Goal: Task Accomplishment & Management: Use online tool/utility

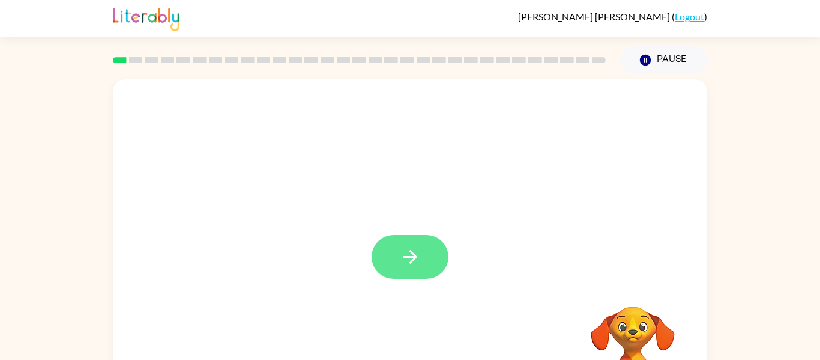
click at [409, 278] on button "button" at bounding box center [410, 257] width 77 height 44
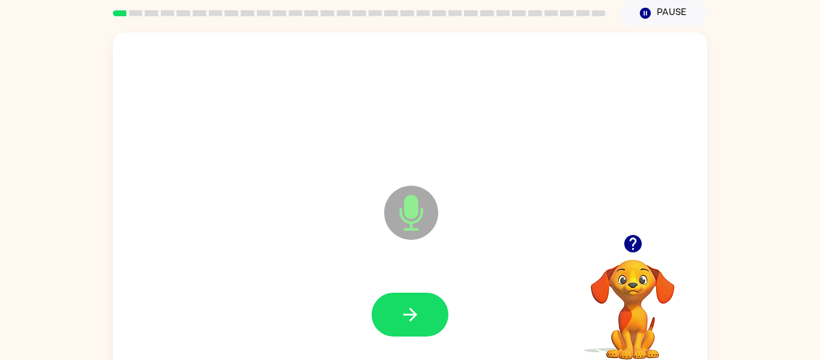
scroll to position [47, 0]
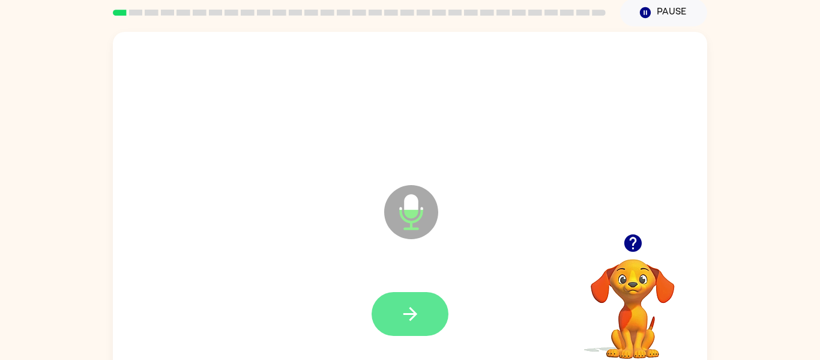
click at [406, 313] on icon "button" at bounding box center [410, 314] width 14 height 14
click at [387, 319] on button "button" at bounding box center [410, 314] width 77 height 44
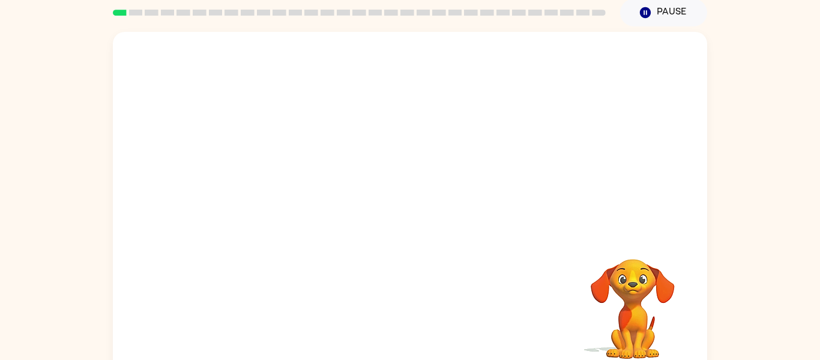
scroll to position [62, 0]
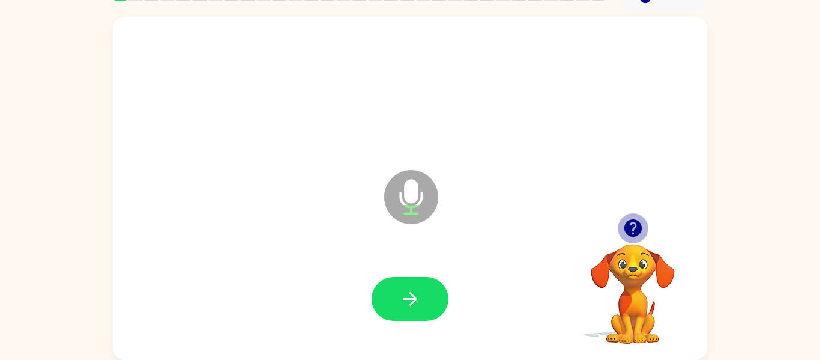
click at [641, 234] on icon "button" at bounding box center [633, 227] width 21 height 21
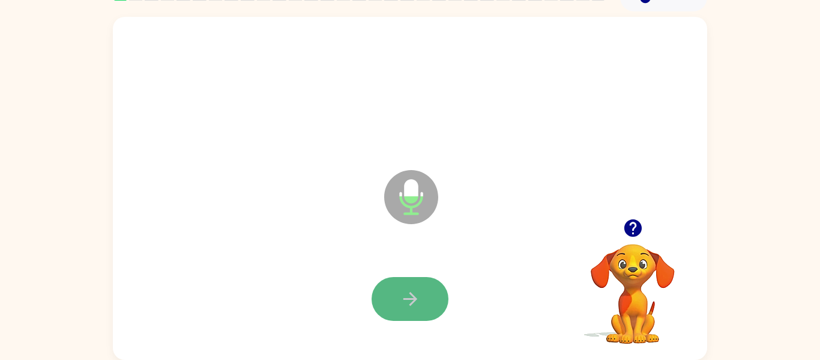
click at [408, 304] on icon "button" at bounding box center [410, 298] width 21 height 21
click at [408, 290] on icon "button" at bounding box center [410, 298] width 21 height 21
click at [408, 303] on icon "button" at bounding box center [410, 298] width 21 height 21
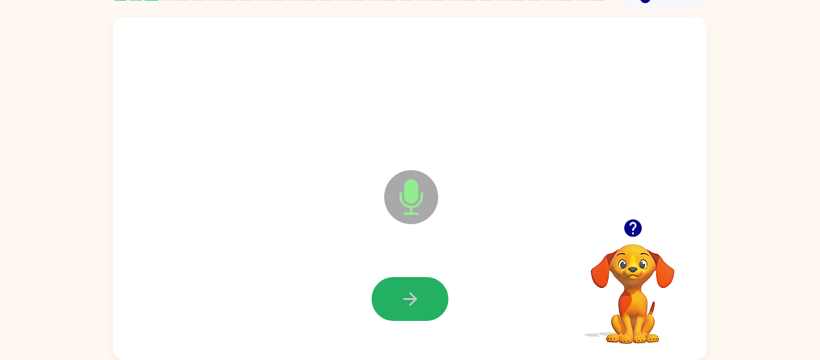
click at [408, 303] on icon "button" at bounding box center [410, 298] width 21 height 21
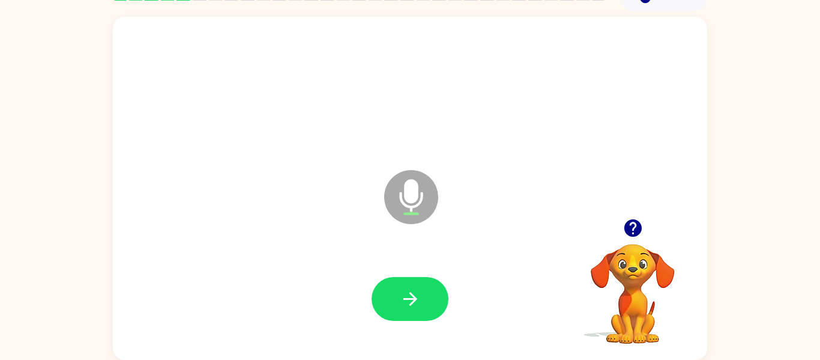
click at [408, 303] on icon "button" at bounding box center [410, 298] width 21 height 21
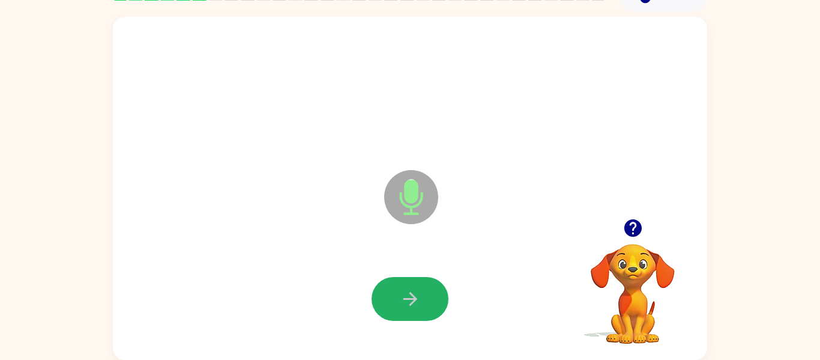
click at [408, 303] on icon "button" at bounding box center [410, 298] width 21 height 21
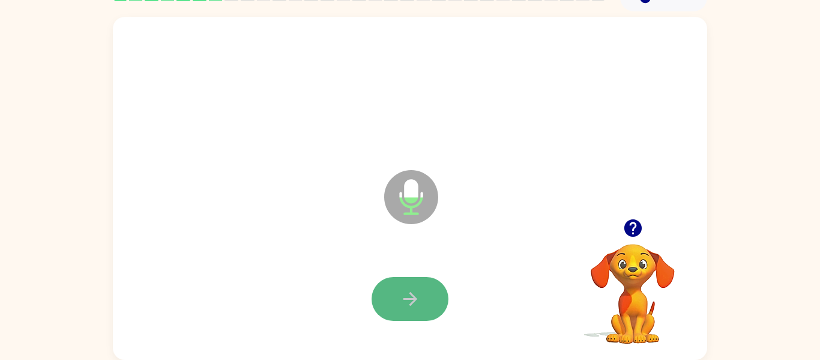
click at [409, 303] on icon "button" at bounding box center [410, 298] width 21 height 21
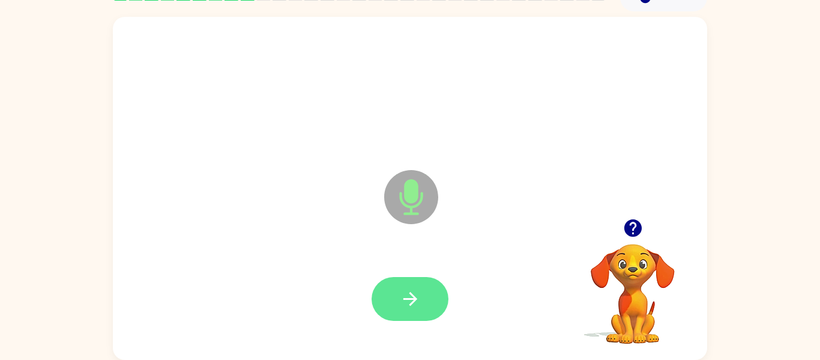
click at [409, 304] on icon "button" at bounding box center [410, 299] width 14 height 14
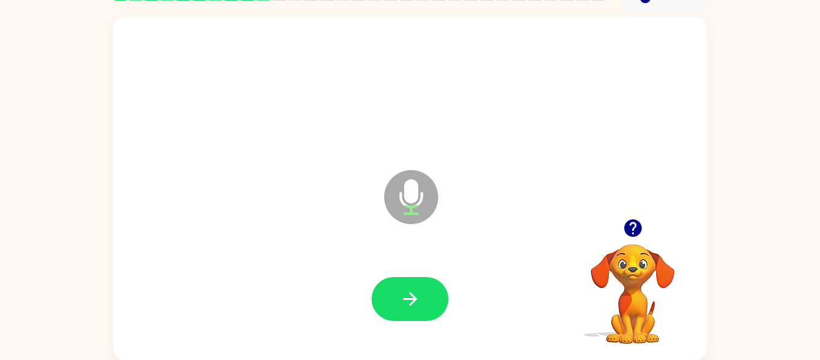
click at [409, 304] on icon "button" at bounding box center [410, 299] width 14 height 14
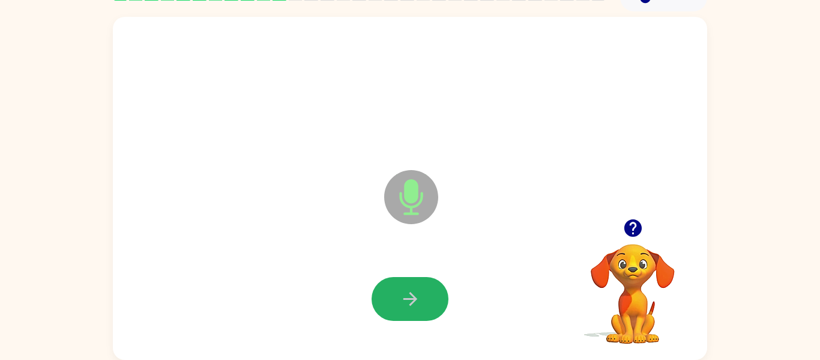
click at [409, 304] on icon "button" at bounding box center [410, 299] width 14 height 14
click at [629, 230] on icon "button" at bounding box center [632, 227] width 17 height 17
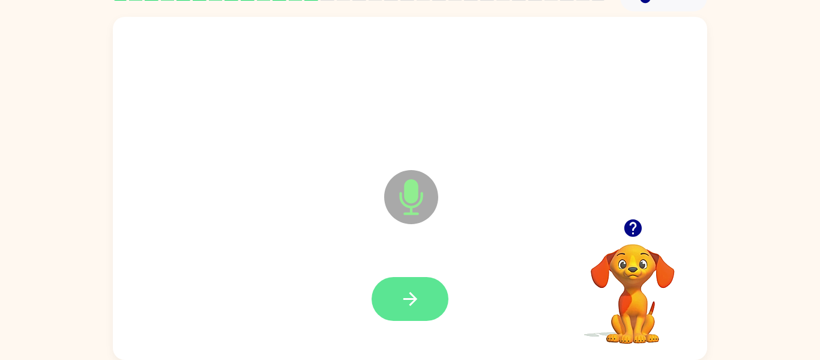
click at [403, 304] on icon "button" at bounding box center [410, 298] width 21 height 21
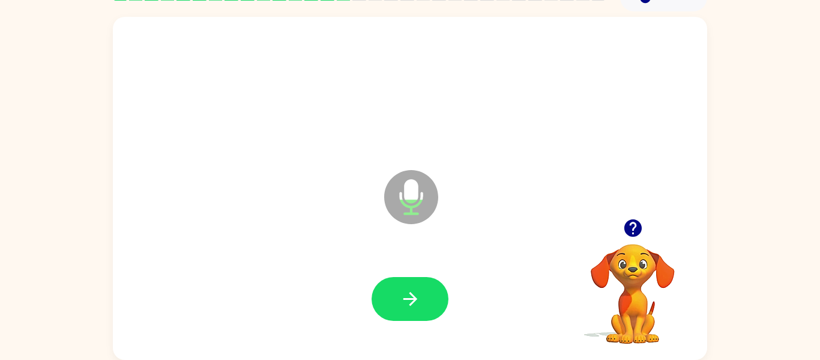
click at [403, 304] on icon "button" at bounding box center [410, 298] width 21 height 21
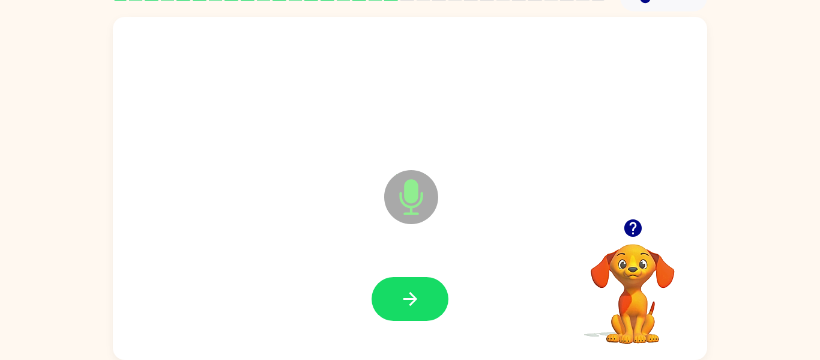
click at [403, 304] on icon "button" at bounding box center [410, 298] width 21 height 21
click at [640, 229] on icon "button" at bounding box center [632, 227] width 17 height 17
click at [385, 285] on button "button" at bounding box center [410, 299] width 77 height 44
click at [393, 289] on button "button" at bounding box center [410, 299] width 77 height 44
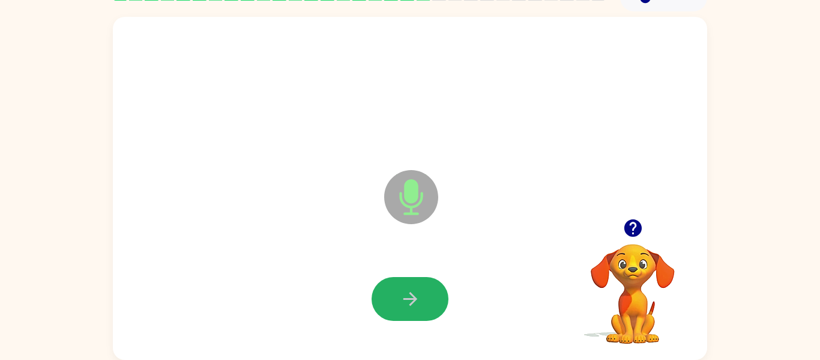
click at [393, 289] on button "button" at bounding box center [410, 299] width 77 height 44
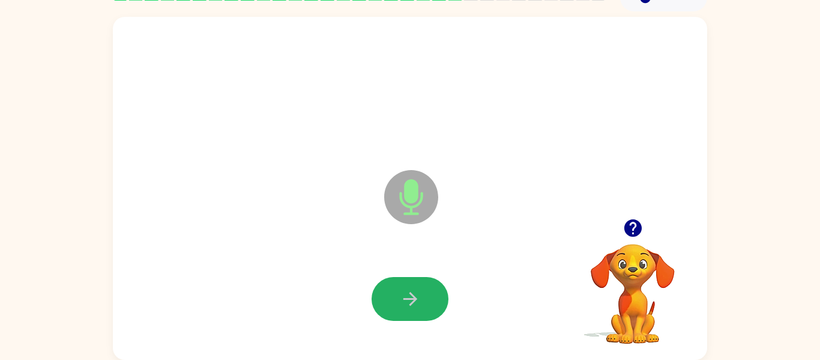
click at [393, 289] on button "button" at bounding box center [410, 299] width 77 height 44
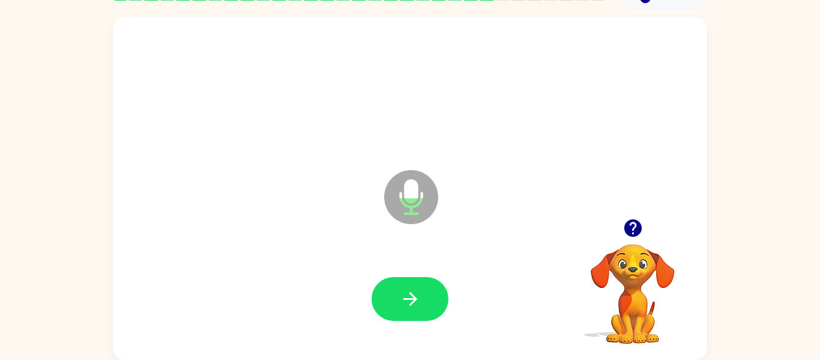
click at [393, 289] on button "button" at bounding box center [410, 299] width 77 height 44
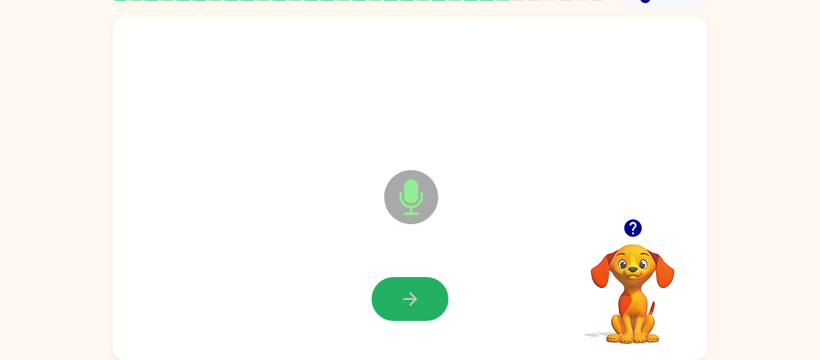
click at [393, 289] on button "button" at bounding box center [410, 299] width 77 height 44
click at [633, 231] on icon "button" at bounding box center [632, 227] width 17 height 17
click at [421, 296] on button "button" at bounding box center [410, 299] width 77 height 44
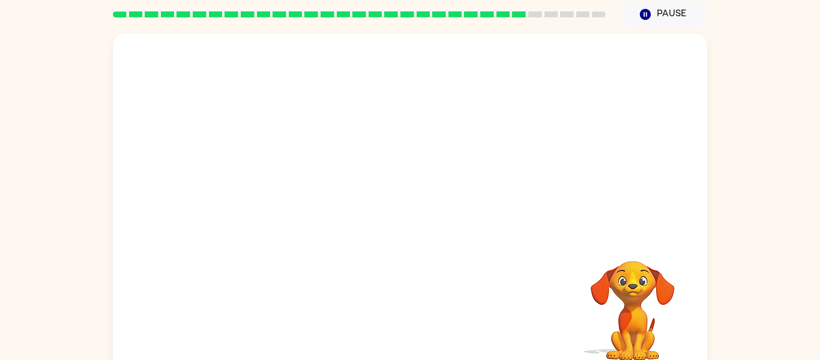
scroll to position [46, 0]
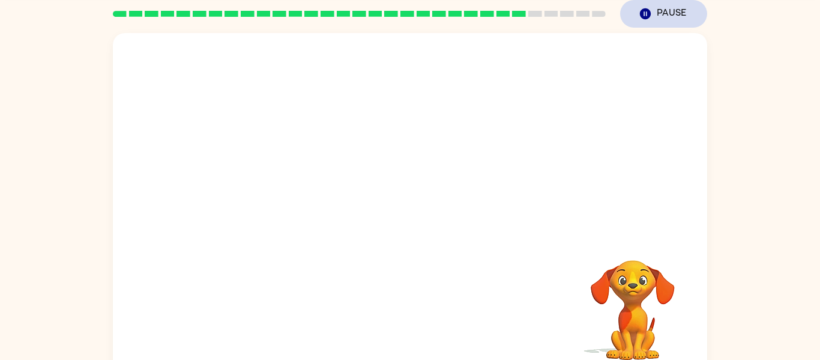
click at [650, 25] on button "Pause Pause" at bounding box center [663, 14] width 87 height 28
